Goal: Information Seeking & Learning: Find specific page/section

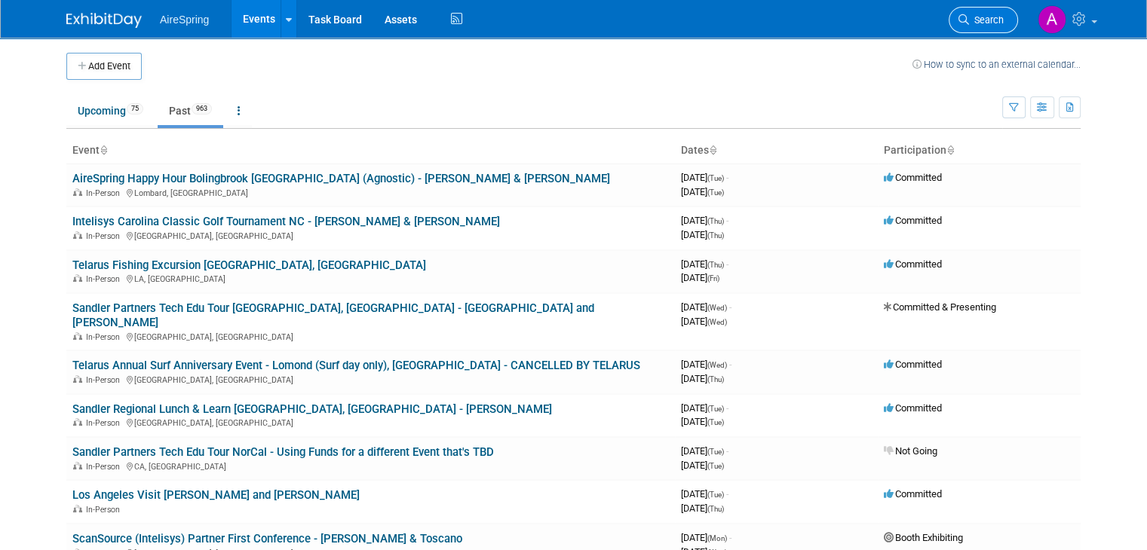
click at [1001, 22] on span "Search" at bounding box center [986, 19] width 35 height 11
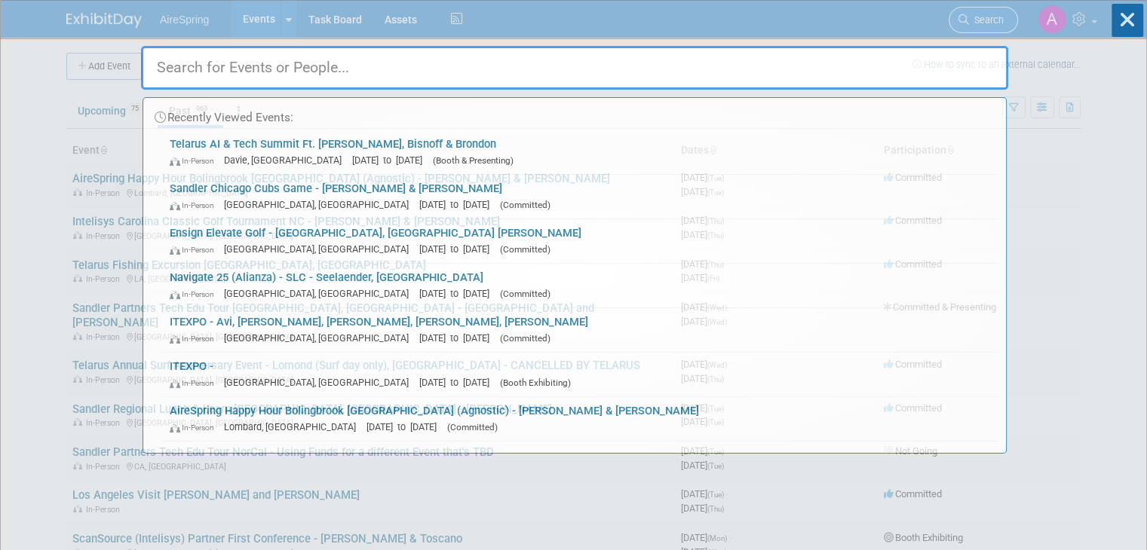
type input "a"
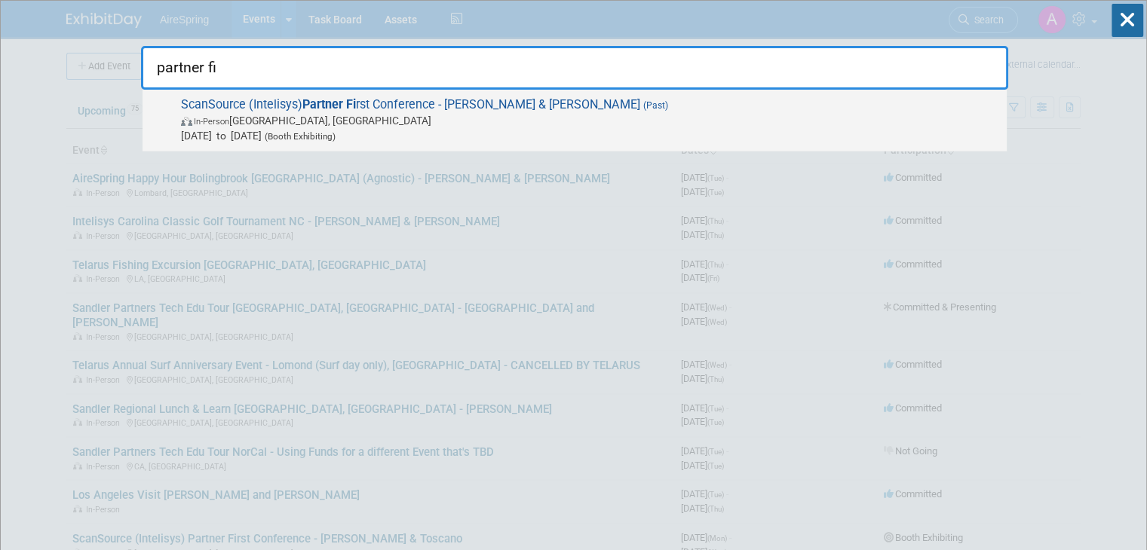
type input "partner fi"
click at [718, 124] on span "In-Person [GEOGRAPHIC_DATA], [GEOGRAPHIC_DATA]" at bounding box center [590, 120] width 818 height 15
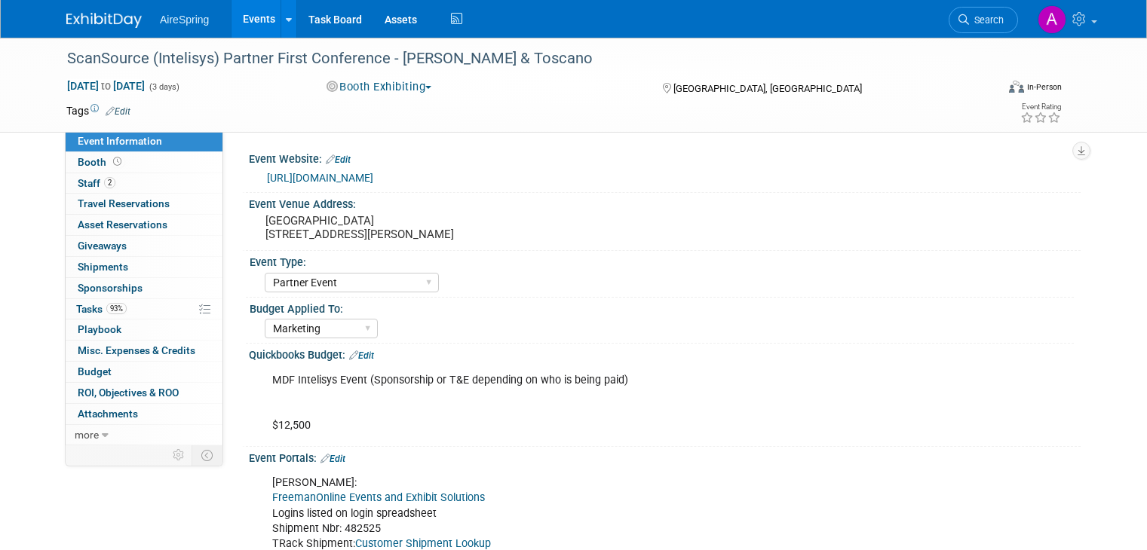
select select "Partner Event"
select select "Marketing"
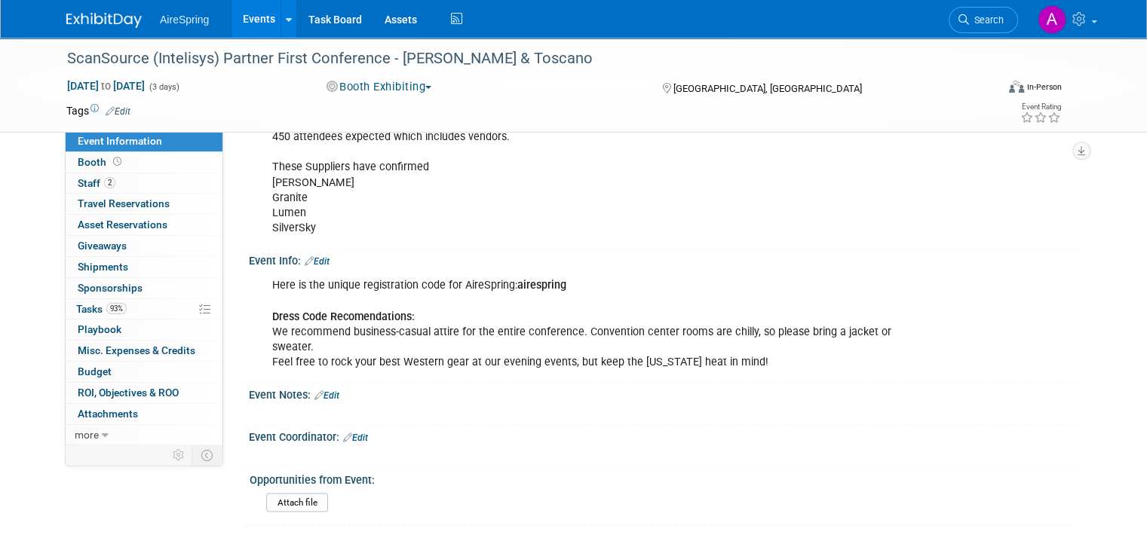
scroll to position [2557, 0]
